Goal: Complete application form

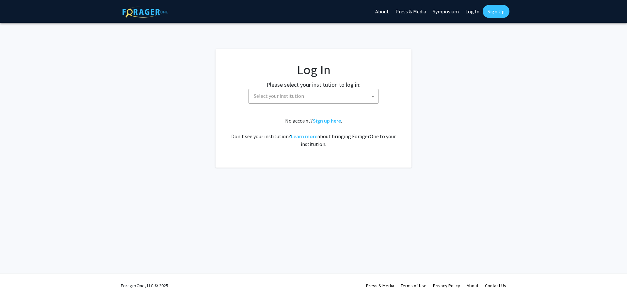
select select
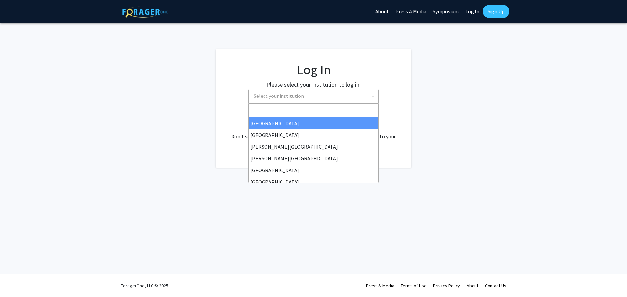
click at [356, 98] on span "Select your institution" at bounding box center [314, 95] width 127 height 13
select select "34"
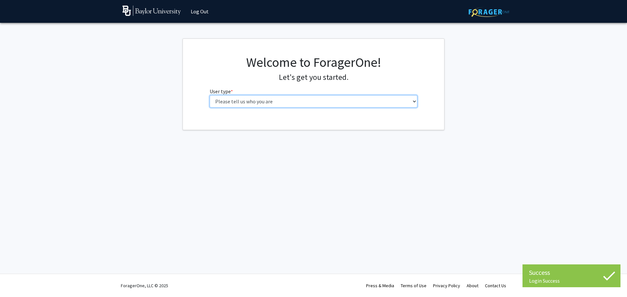
click at [299, 104] on select "Please tell us who you are Undergraduate Student Master's Student Doctoral Cand…" at bounding box center [314, 101] width 208 height 12
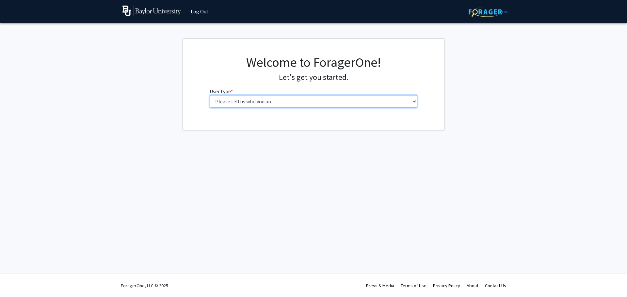
select select "5: faculty"
click at [210, 95] on select "Please tell us who you are Undergraduate Student Master's Student Doctoral Cand…" at bounding box center [314, 101] width 208 height 12
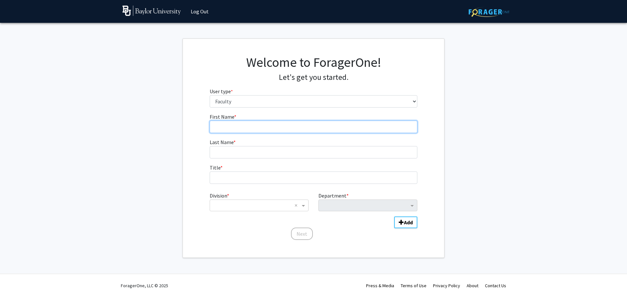
click at [261, 126] on input "First Name * required" at bounding box center [314, 127] width 208 height 12
type input "Trey"
type input "Cade"
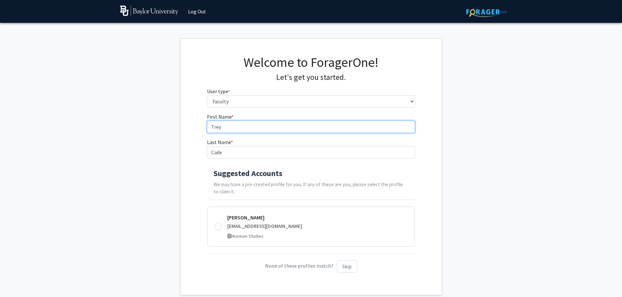
drag, startPoint x: 232, startPoint y: 129, endPoint x: 205, endPoint y: 130, distance: 27.4
click at [205, 130] on div "First Name * required [PERSON_NAME] Last Name * required Cade Suggested Account…" at bounding box center [311, 196] width 218 height 166
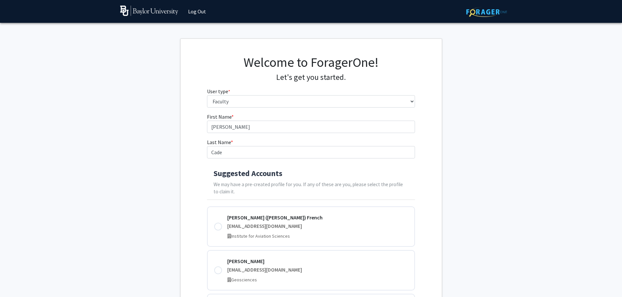
click at [194, 173] on div "First Name * required [PERSON_NAME] Last Name * required Cade Suggested Account…" at bounding box center [311, 249] width 261 height 272
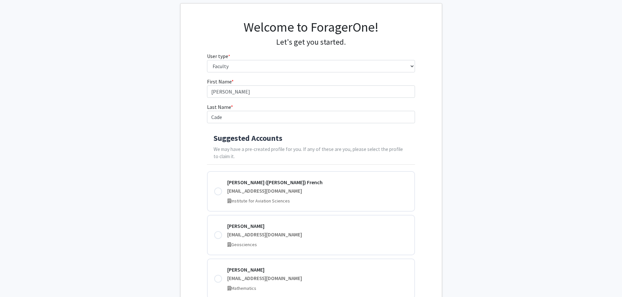
scroll to position [33, 0]
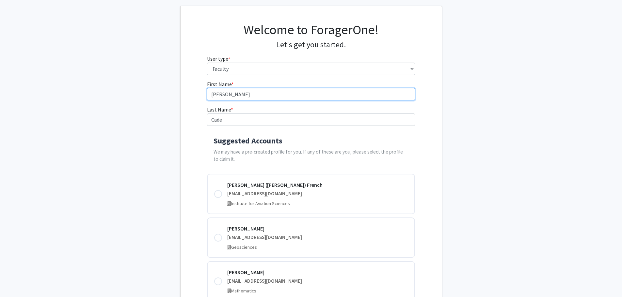
drag, startPoint x: 233, startPoint y: 94, endPoint x: 194, endPoint y: 94, distance: 38.8
click at [194, 94] on div "First Name * required [PERSON_NAME] Last Name * required Cade Suggested Account…" at bounding box center [311, 216] width 261 height 272
type input "Trey"
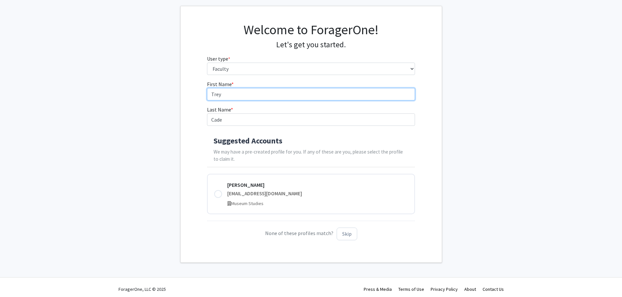
scroll to position [36, 0]
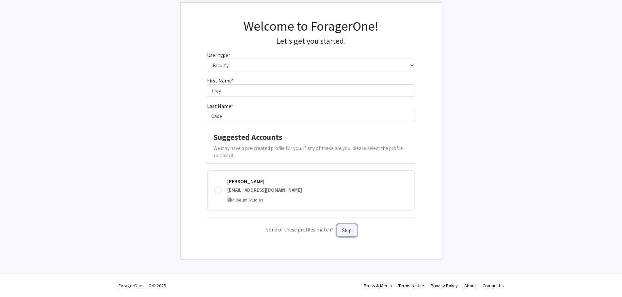
click at [345, 231] on button "Skip" at bounding box center [347, 230] width 21 height 13
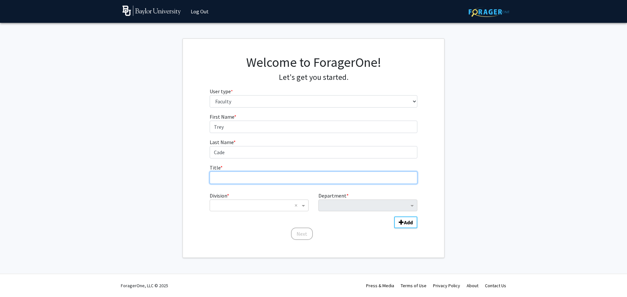
click at [270, 179] on input "Title * required" at bounding box center [314, 178] width 208 height 12
type input "Director, Institute for Aviation Sciences"
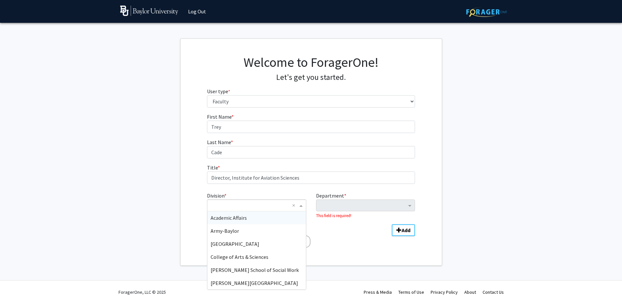
click at [305, 206] on span "Division" at bounding box center [302, 206] width 8 height 8
click at [245, 257] on span "College of Arts & Sciences" at bounding box center [240, 257] width 58 height 7
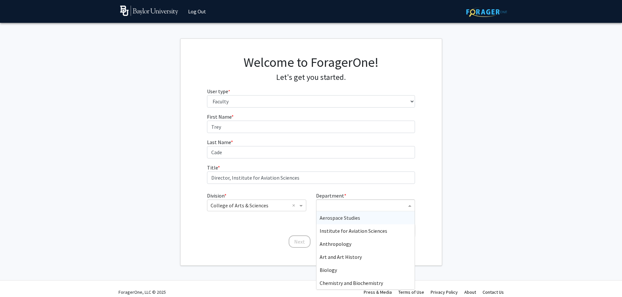
click at [338, 208] on input "Department" at bounding box center [363, 206] width 87 height 8
click at [337, 232] on span "Institute for Aviation Sciences" at bounding box center [354, 231] width 68 height 7
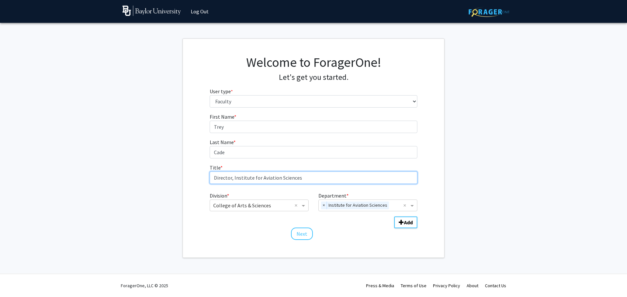
drag, startPoint x: 302, startPoint y: 176, endPoint x: 311, endPoint y: 178, distance: 9.0
click at [311, 178] on input "Director, Institute for Aviation Sciences" at bounding box center [314, 178] width 208 height 12
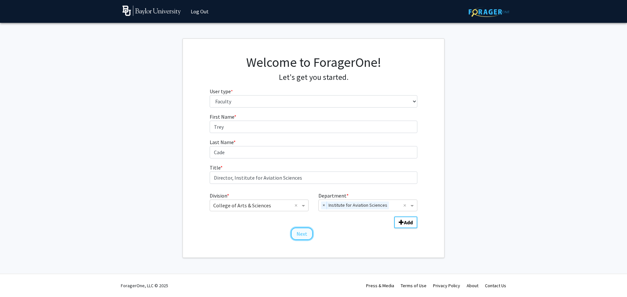
click at [299, 235] on button "Next" at bounding box center [302, 234] width 22 height 12
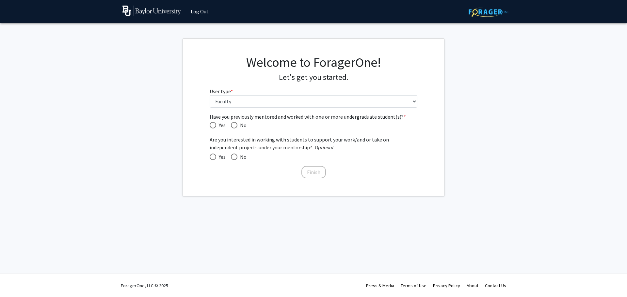
click at [212, 125] on span "Have you previously mentored and worked with one or more undergraduate student(…" at bounding box center [213, 125] width 7 height 7
click at [212, 125] on input "Yes" at bounding box center [213, 125] width 7 height 7
radio input "true"
click at [212, 156] on span at bounding box center [213, 157] width 7 height 7
click at [212, 156] on input "Yes" at bounding box center [213, 157] width 7 height 7
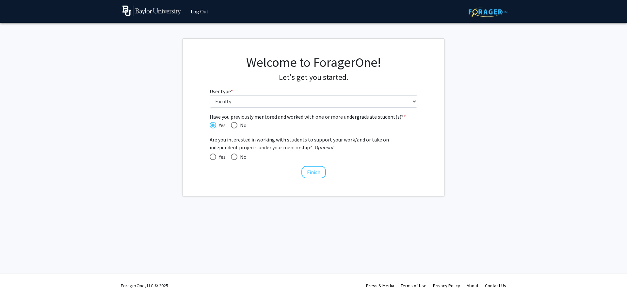
radio input "true"
click at [311, 173] on button "Finish" at bounding box center [313, 172] width 24 height 12
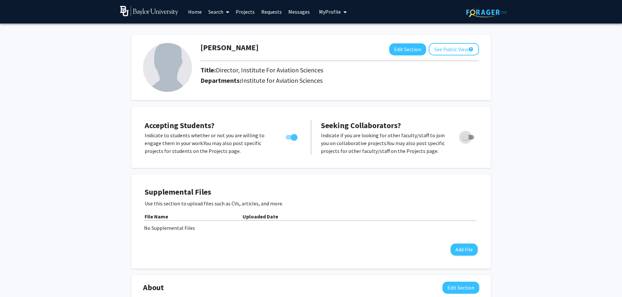
click at [469, 136] on span "Toggle" at bounding box center [468, 137] width 12 height 5
click at [466, 140] on input "Toggle" at bounding box center [465, 140] width 0 height 0
checkbox input "true"
click at [290, 136] on span "Toggle" at bounding box center [292, 137] width 12 height 5
click at [289, 140] on input "Would you like to permit student requests?" at bounding box center [289, 140] width 0 height 0
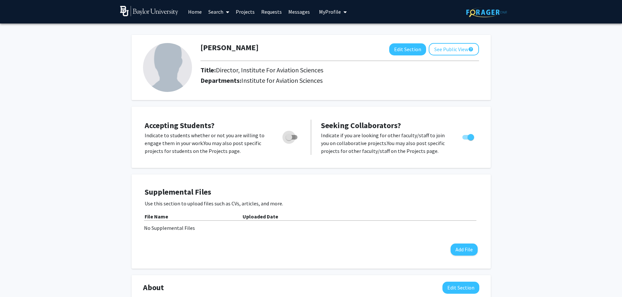
click at [290, 136] on span "Toggle" at bounding box center [289, 137] width 7 height 7
click at [289, 140] on input "Would you like to permit student requests?" at bounding box center [289, 140] width 0 height 0
checkbox input "true"
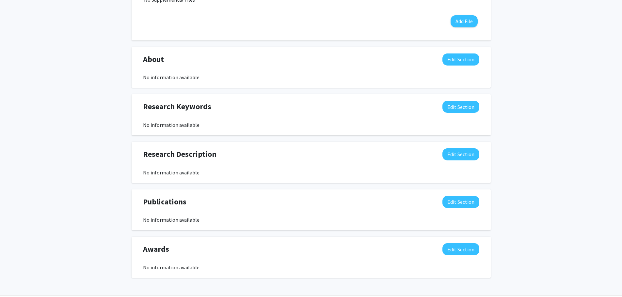
scroll to position [250, 0]
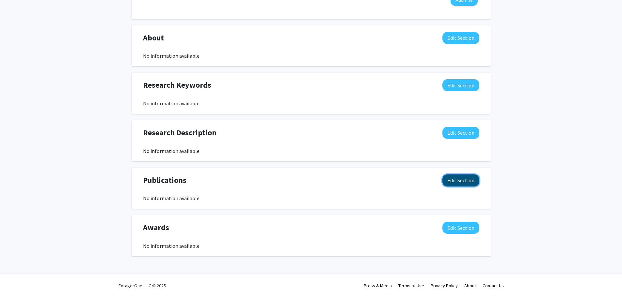
click at [458, 182] on button "Edit Section" at bounding box center [460, 181] width 37 height 12
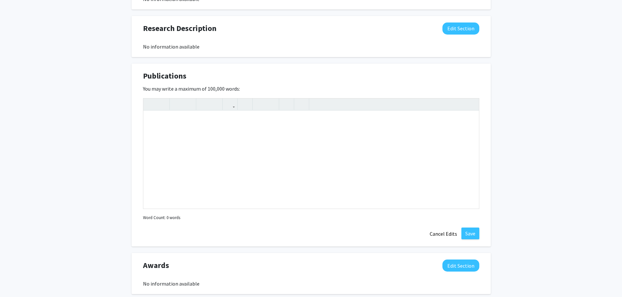
scroll to position [381, 0]
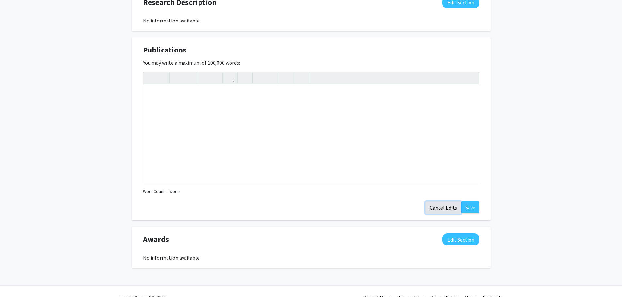
click at [444, 208] on button "Cancel Edits" at bounding box center [443, 208] width 36 height 12
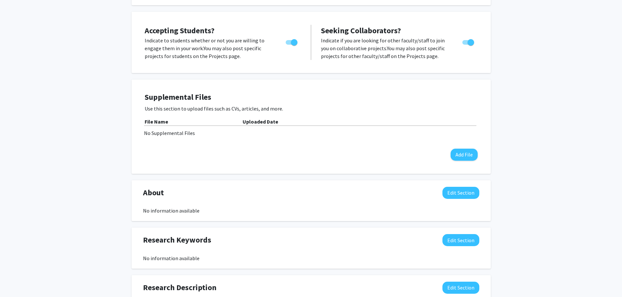
scroll to position [98, 0]
